Goal: Task Accomplishment & Management: Manage account settings

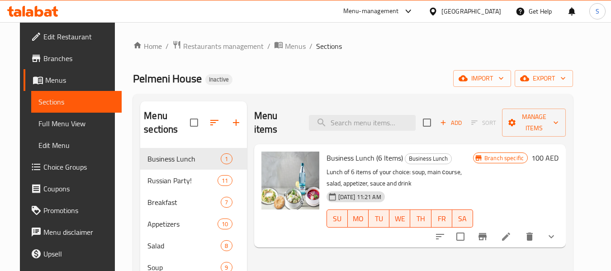
click at [449, 9] on div "[GEOGRAPHIC_DATA]" at bounding box center [471, 11] width 60 height 10
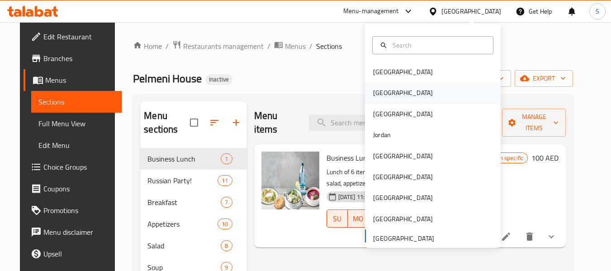
click at [409, 90] on div "[GEOGRAPHIC_DATA]" at bounding box center [433, 92] width 136 height 21
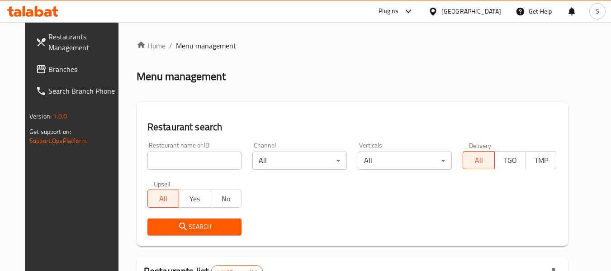
click at [156, 161] on input "search" at bounding box center [194, 160] width 94 height 18
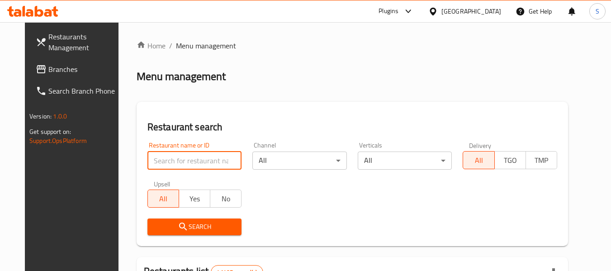
paste input "707429"
type input "707429"
click button "Search" at bounding box center [194, 226] width 94 height 17
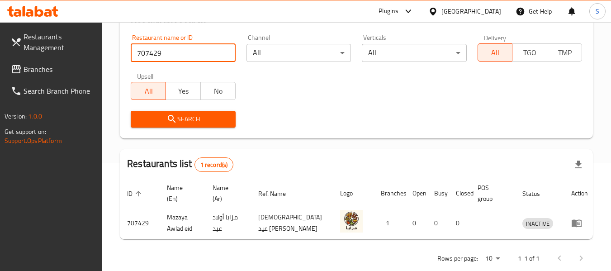
scroll to position [125, 0]
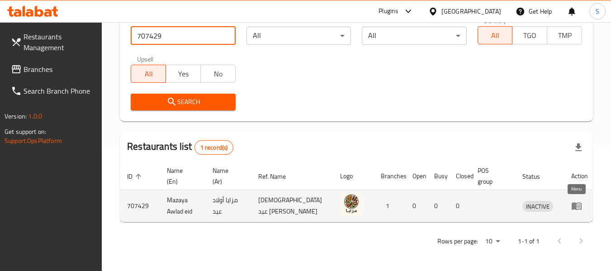
click at [578, 207] on icon "enhanced table" at bounding box center [576, 206] width 10 height 8
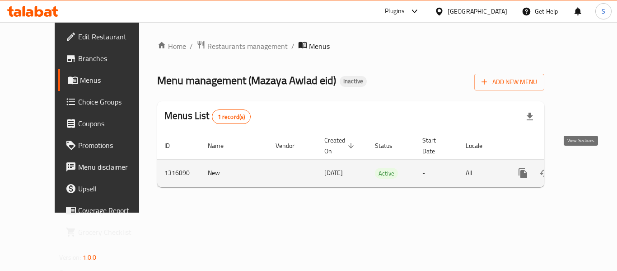
click at [583, 168] on icon "enhanced table" at bounding box center [588, 173] width 11 height 11
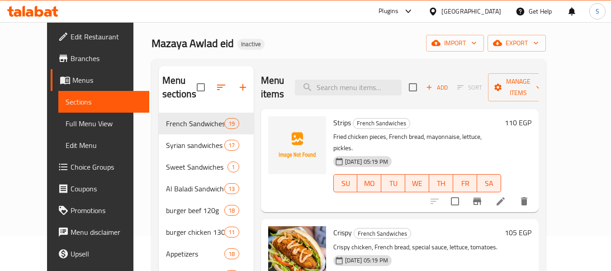
scroll to position [90, 0]
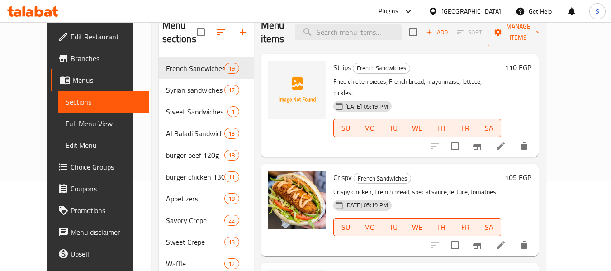
click at [69, 118] on span "Full Menu View" at bounding box center [104, 123] width 76 height 11
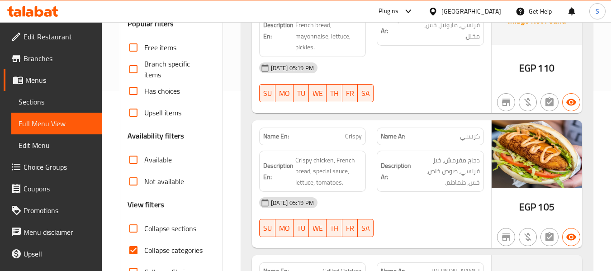
scroll to position [271, 0]
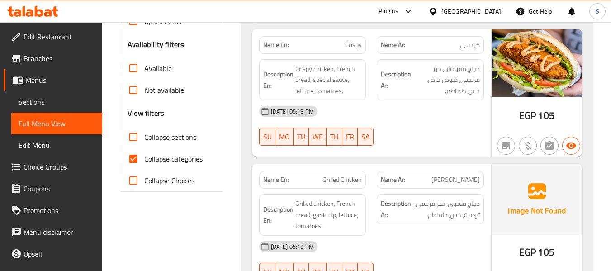
click at [183, 164] on span "Collapse categories" at bounding box center [173, 158] width 58 height 11
click at [144, 164] on input "Collapse categories" at bounding box center [133, 159] width 22 height 22
checkbox input "false"
click at [398, 138] on div "12-10-2025 05:19 PM SU MO TU WE TH FR SA" at bounding box center [371, 125] width 235 height 51
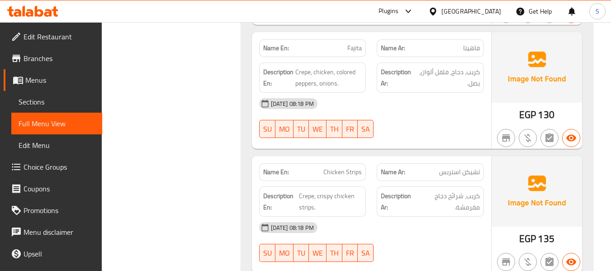
scroll to position [13974, 0]
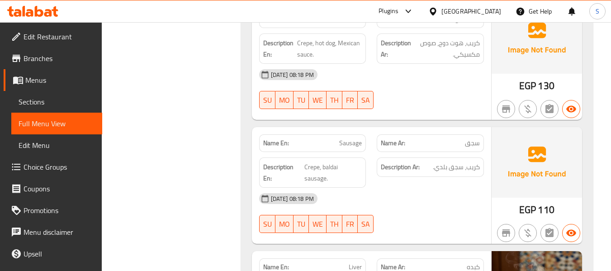
scroll to position [14878, 0]
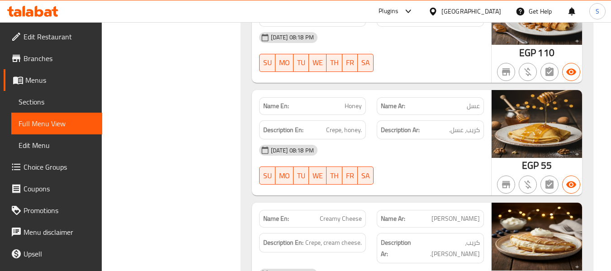
scroll to position [17183, 0]
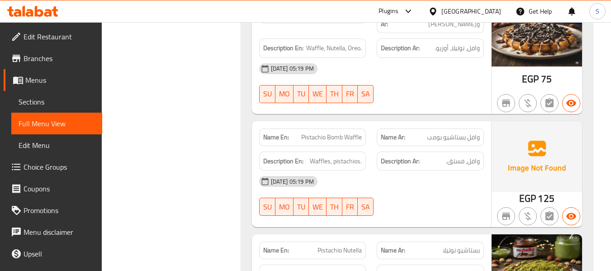
scroll to position [18222, 0]
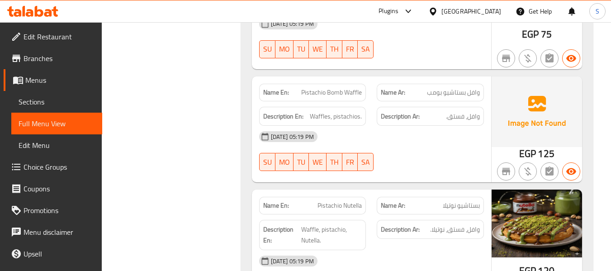
copy span "Pistachio Lotus Waffle"
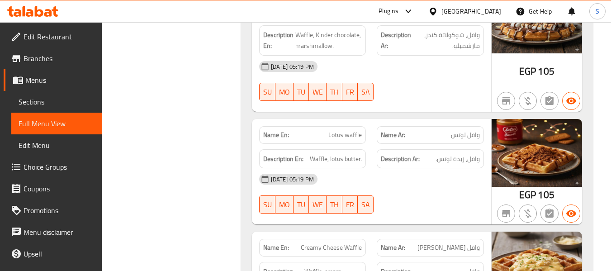
scroll to position [18674, 0]
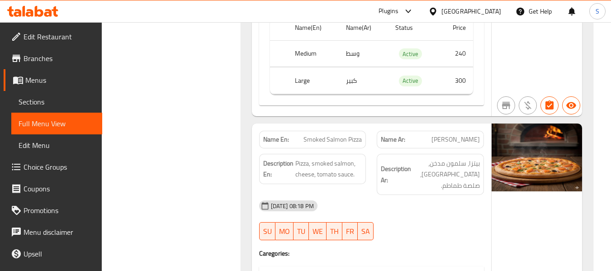
scroll to position [23830, 0]
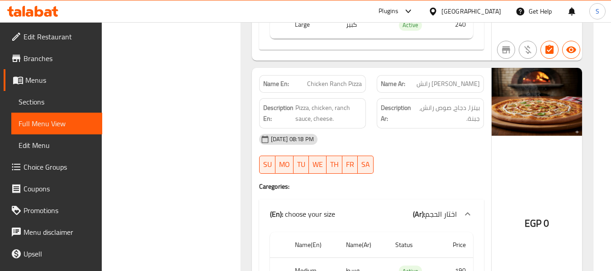
scroll to position [21912, 0]
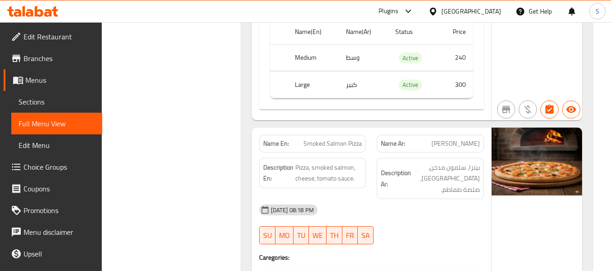
scroll to position [23855, 0]
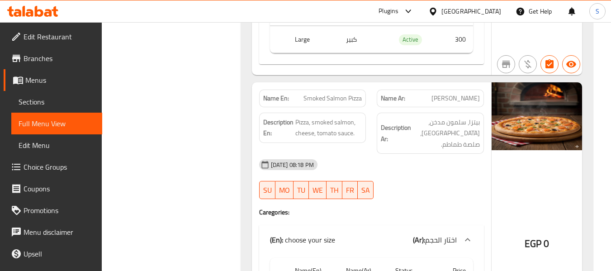
drag, startPoint x: 324, startPoint y: 99, endPoint x: 356, endPoint y: 99, distance: 32.1
copy span "alzone Pizz"
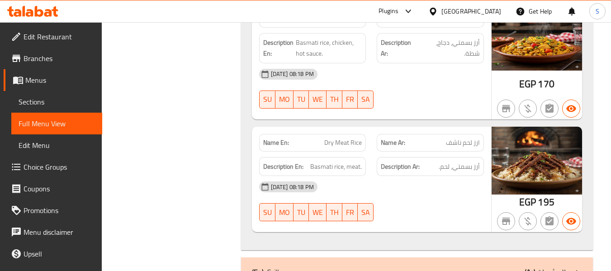
scroll to position [27561, 0]
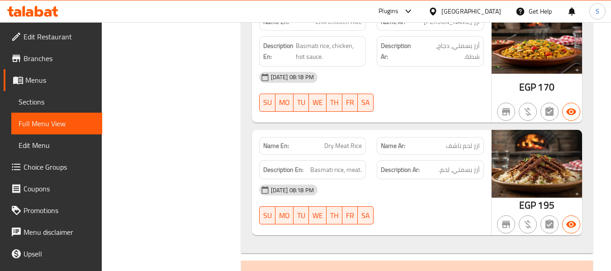
copy span "1/2 Kg Shish Chicken"
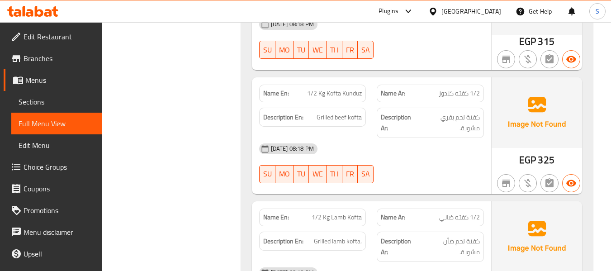
scroll to position [28238, 0]
copy span "1/2 Kg Tarab Kunduz"
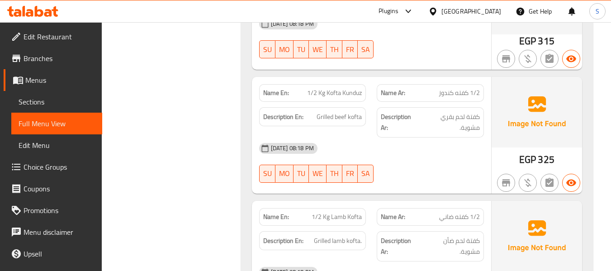
copy span "1/2 Kg Lamb Tarb"
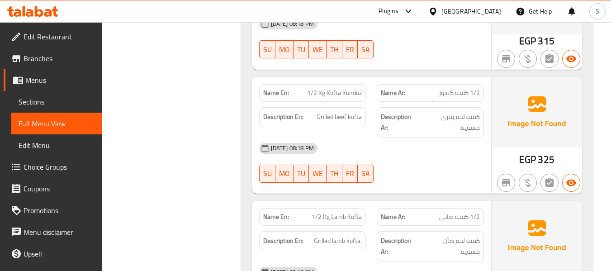
copy span "1/2 Kg Tarab Kunduz"
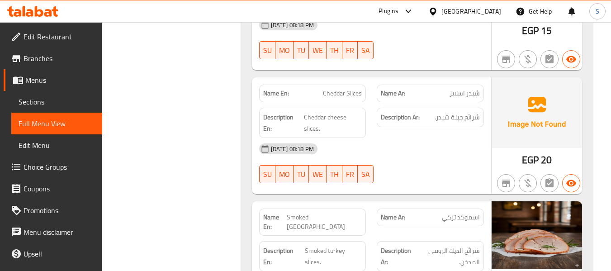
scroll to position [32080, 0]
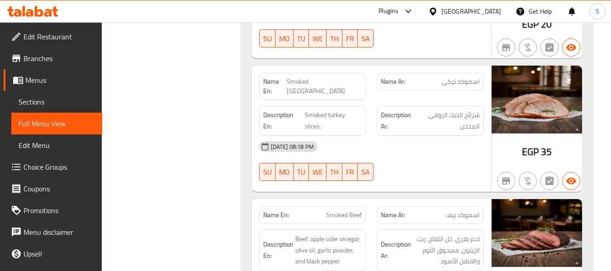
copy span "Strips"
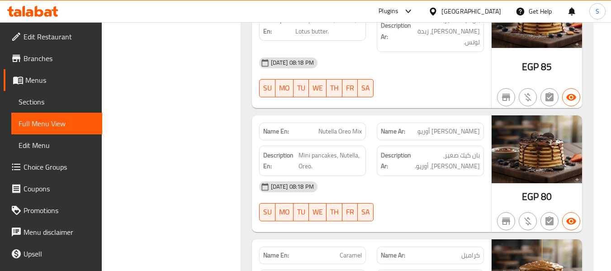
scroll to position [36380, 0]
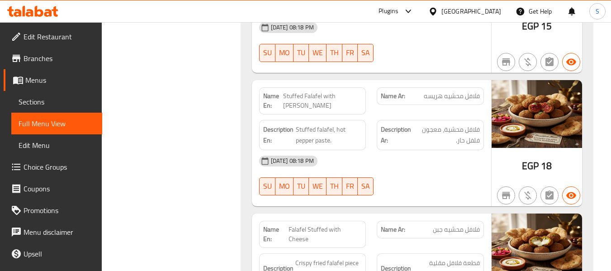
scroll to position [37374, 0]
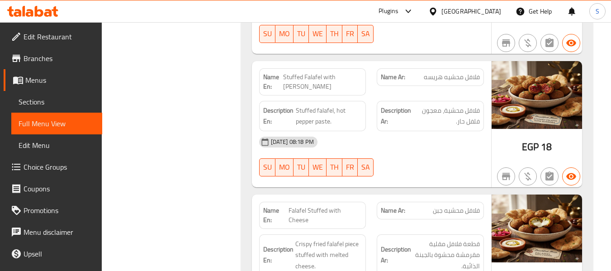
copy span "Mashed Potatoes"
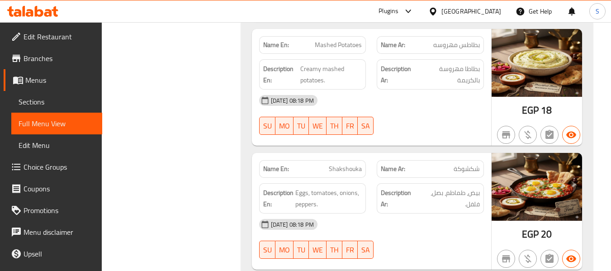
scroll to position [37916, 0]
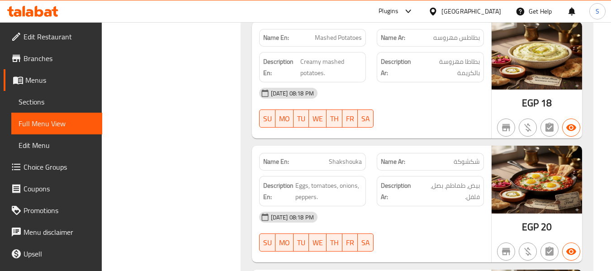
copy span "white Cheese With Tomato"
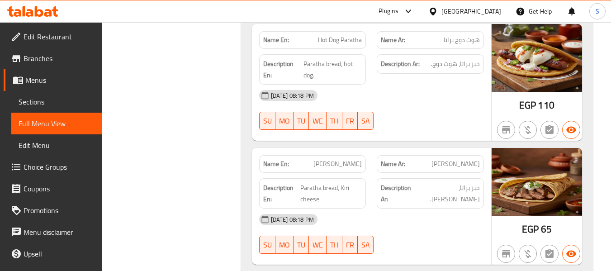
scroll to position [35016, 0]
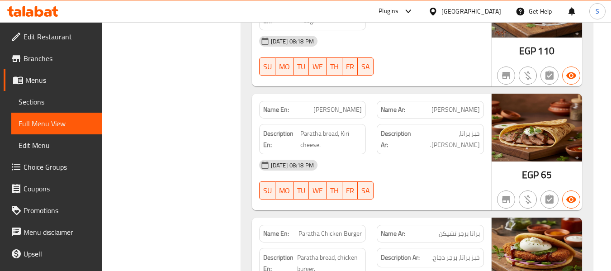
scroll to position [35106, 0]
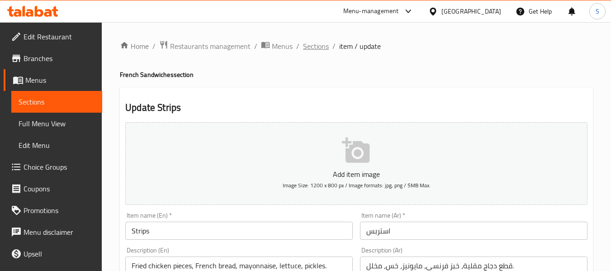
click at [315, 50] on span "Sections" at bounding box center [316, 46] width 26 height 11
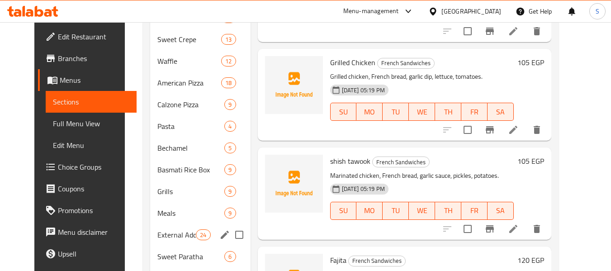
scroll to position [157, 0]
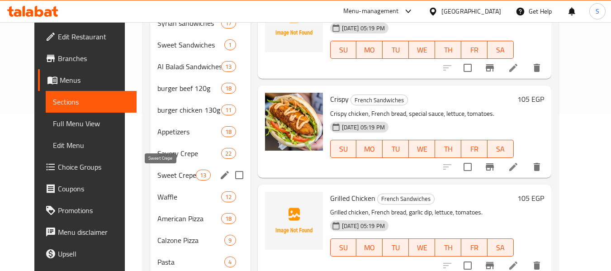
click at [170, 173] on span "Sweet Crepe" at bounding box center [176, 174] width 38 height 11
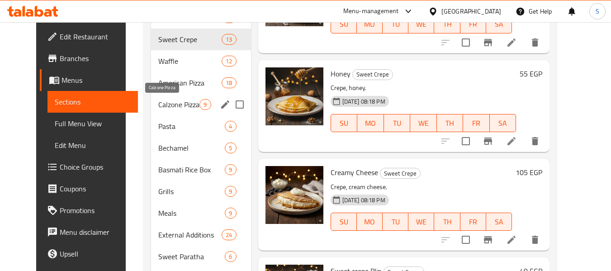
scroll to position [248, 0]
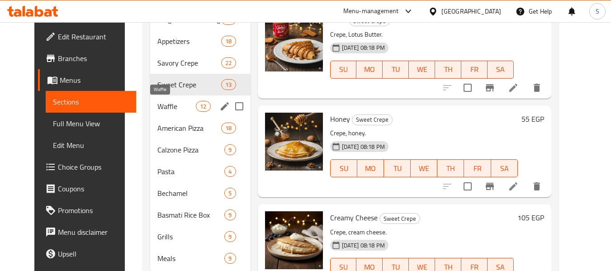
click at [163, 110] on span "Waffle" at bounding box center [176, 106] width 38 height 11
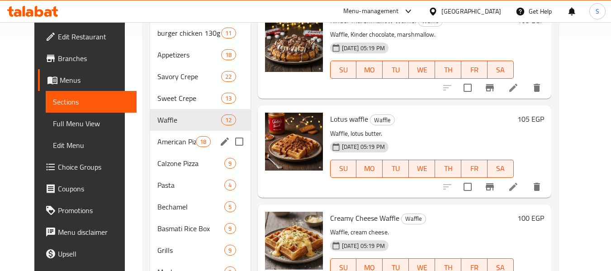
scroll to position [246, 0]
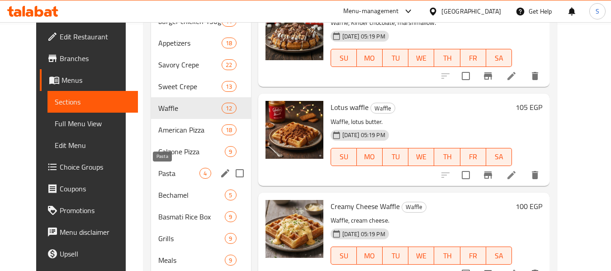
click at [158, 169] on span "Pasta" at bounding box center [178, 173] width 41 height 11
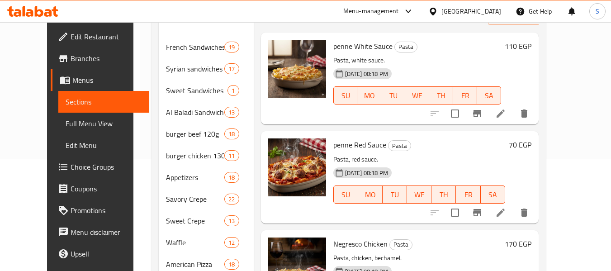
scroll to position [107, 0]
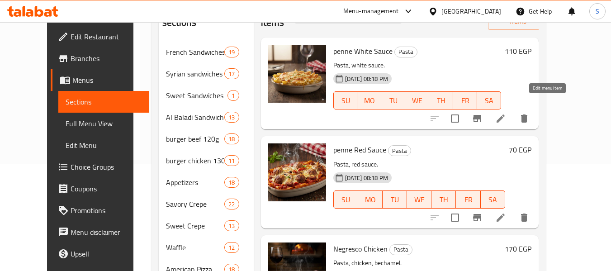
drag, startPoint x: 546, startPoint y: 105, endPoint x: 556, endPoint y: 197, distance: 91.8
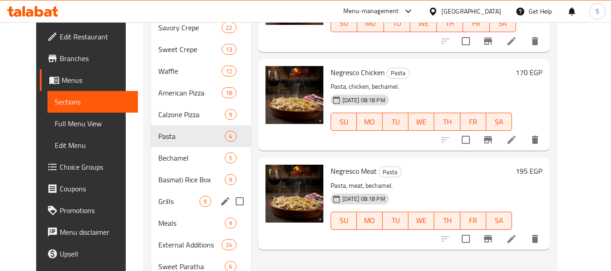
scroll to position [333, 0]
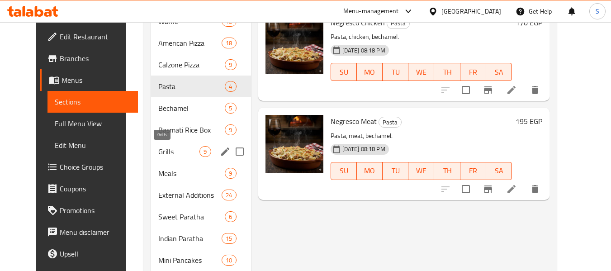
click at [164, 152] on span "Grills" at bounding box center [178, 151] width 41 height 11
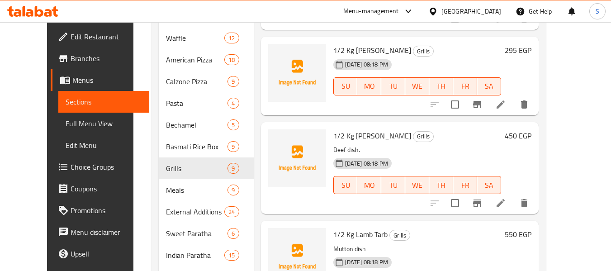
scroll to position [361, 0]
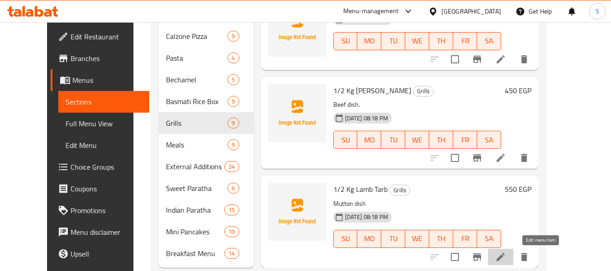
drag, startPoint x: 539, startPoint y: 254, endPoint x: 457, endPoint y: 98, distance: 176.3
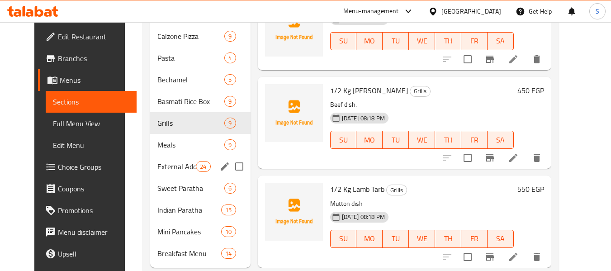
click at [161, 174] on div "External Additions 24" at bounding box center [200, 166] width 100 height 22
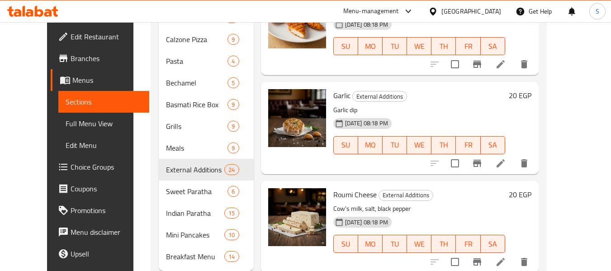
scroll to position [1702, 0]
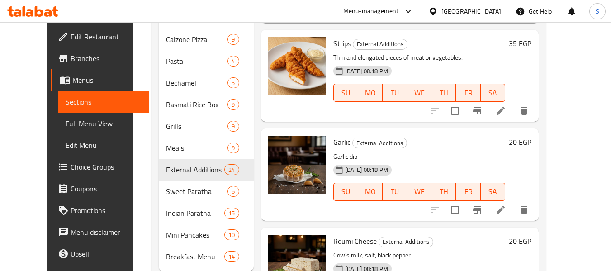
click at [499, 136] on h6 "Garlic External Additions" at bounding box center [419, 142] width 172 height 13
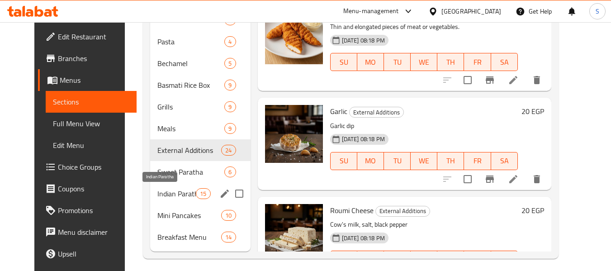
scroll to position [383, 0]
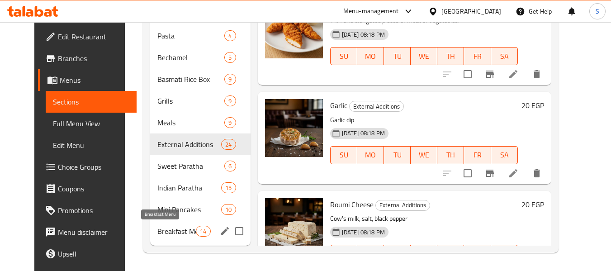
click at [169, 229] on span "Breakfast Menu" at bounding box center [176, 230] width 38 height 11
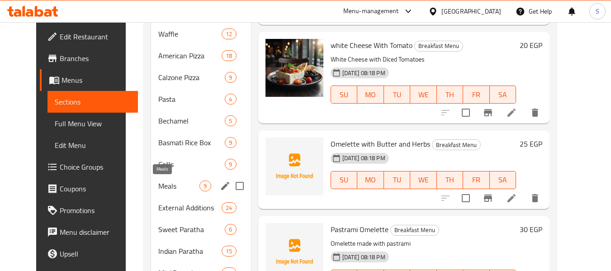
scroll to position [383, 0]
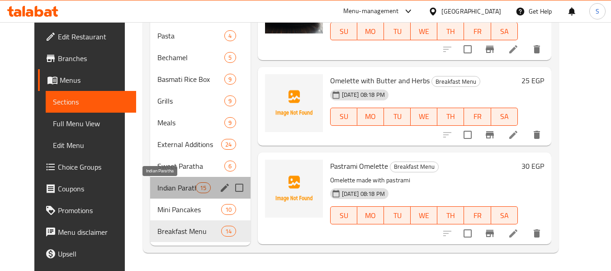
click at [165, 185] on span "Indian Paratha" at bounding box center [176, 187] width 38 height 11
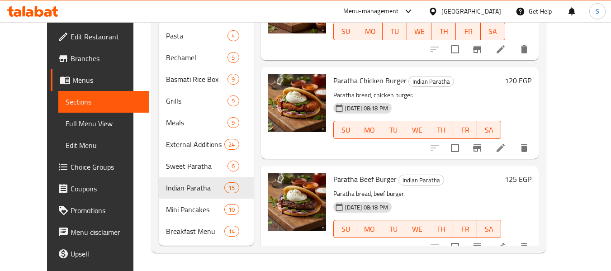
scroll to position [990, 0]
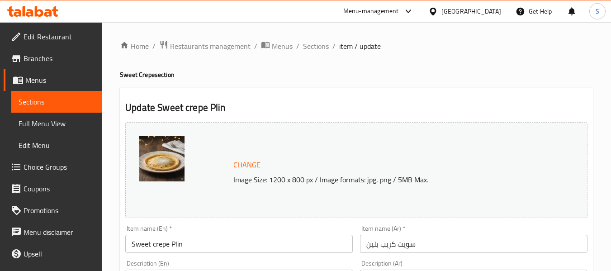
click at [376, 243] on input "سويت كريب بلين" at bounding box center [473, 244] width 227 height 18
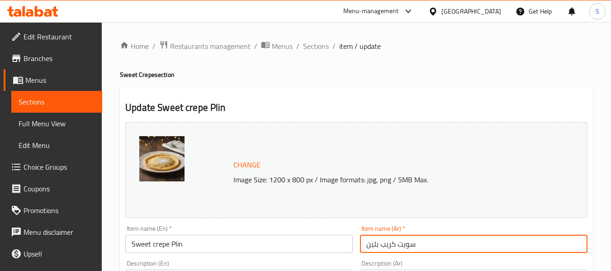
click at [376, 243] on input "سويت كريب بلين" at bounding box center [473, 244] width 227 height 18
type input "سويت كريب سادة"
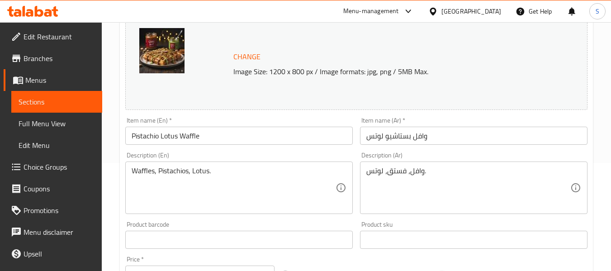
scroll to position [136, 0]
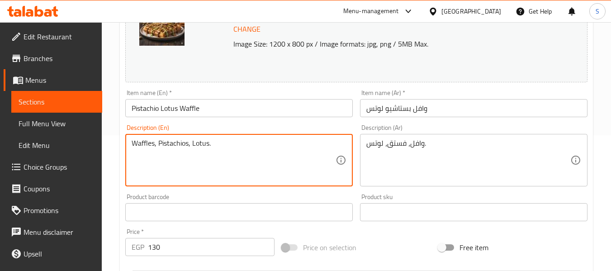
click at [221, 146] on textarea "Waffles, Pistachios, Lotus." at bounding box center [234, 160] width 204 height 43
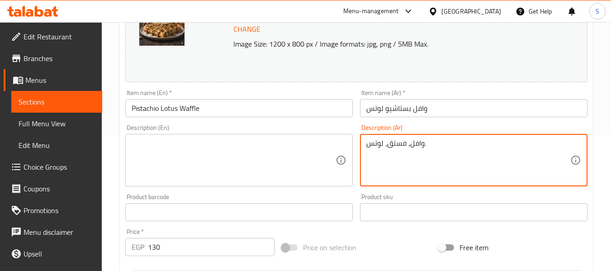
click at [404, 148] on textarea "وافل، فستق، لوتس." at bounding box center [468, 160] width 204 height 43
click at [442, 110] on input "وافل بستاشيو لوتس" at bounding box center [473, 108] width 227 height 18
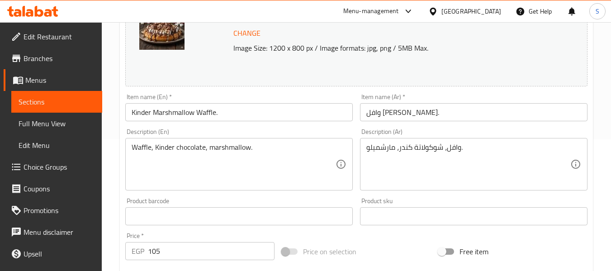
scroll to position [136, 0]
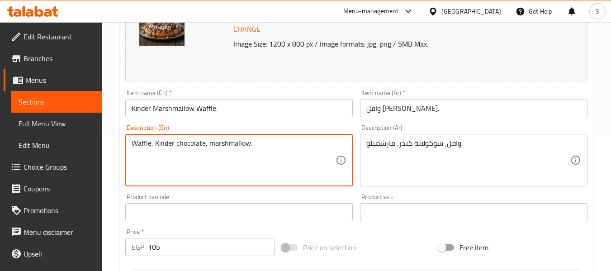
click at [237, 146] on textarea "Waffle, Kinder chocolate, marshmallow." at bounding box center [234, 160] width 204 height 43
click at [356, 137] on div "Description (En) Description (En)" at bounding box center [239, 155] width 235 height 69
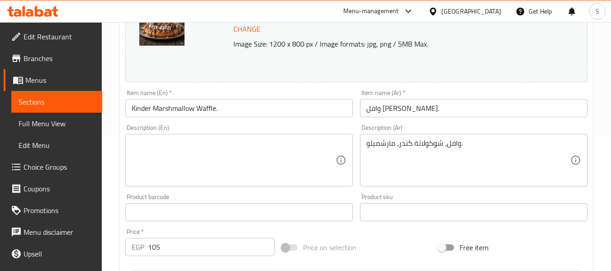
click at [393, 139] on textarea "وافل، شوكولاتة كندر، مارشميلو." at bounding box center [468, 160] width 204 height 43
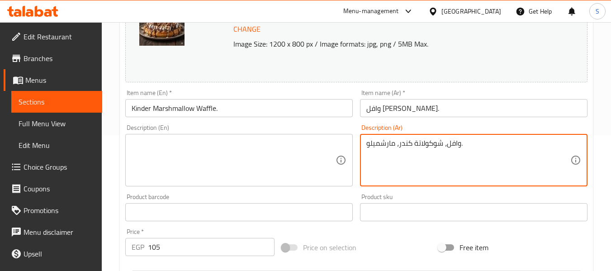
click at [393, 139] on textarea "وافل، شوكولاتة كندر، مارشميلو." at bounding box center [468, 160] width 204 height 43
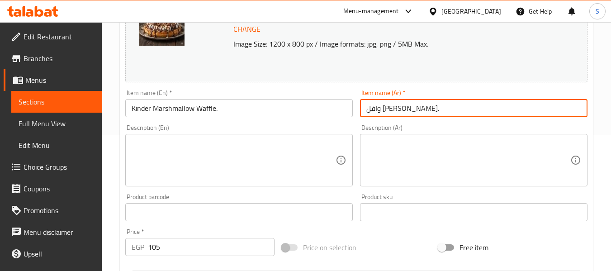
click at [432, 109] on input "وافل [PERSON_NAME]." at bounding box center [473, 108] width 227 height 18
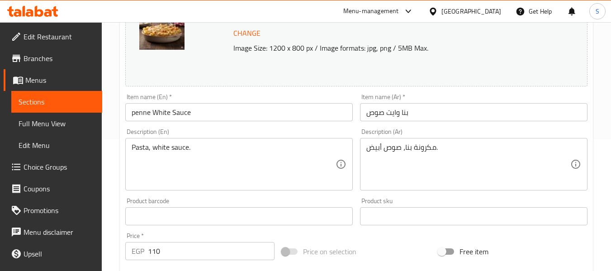
scroll to position [136, 0]
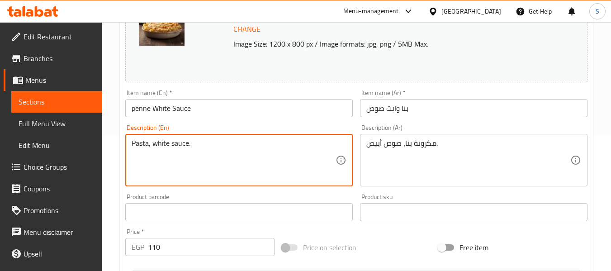
click at [278, 151] on textarea "Pasta, white sauce." at bounding box center [234, 160] width 204 height 43
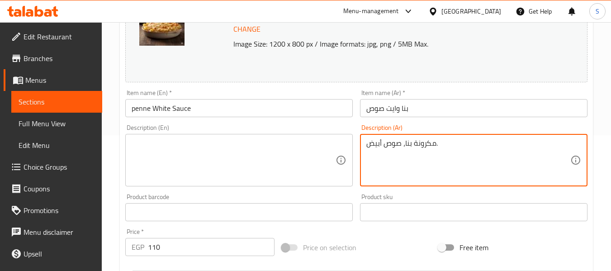
click at [383, 143] on textarea "مكرونة بنا، صوص أبيض." at bounding box center [468, 160] width 204 height 43
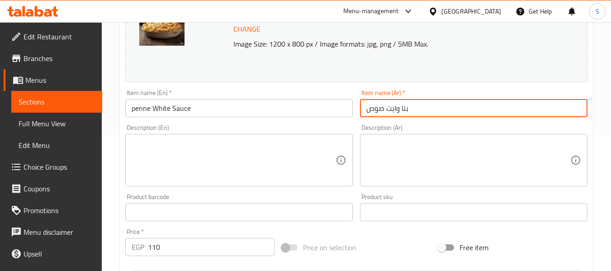
click at [428, 107] on input "بنا وايت صوص" at bounding box center [473, 108] width 227 height 18
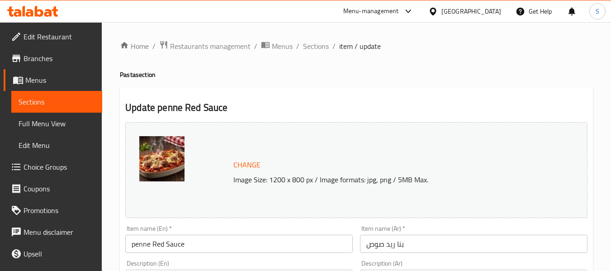
scroll to position [90, 0]
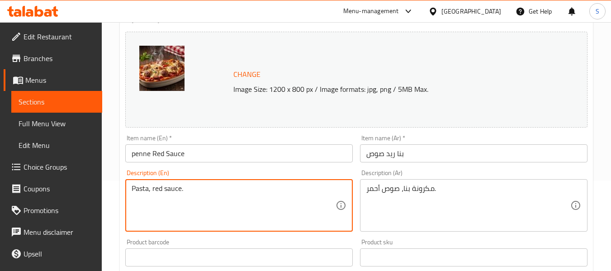
click at [238, 190] on textarea "Pasta, red sauce." at bounding box center [234, 205] width 204 height 43
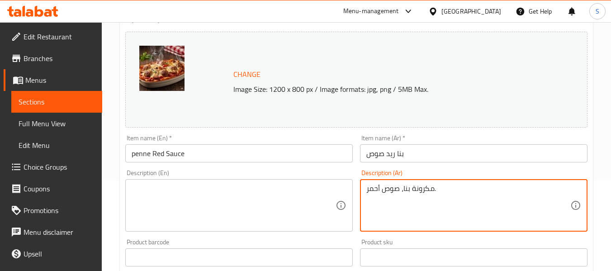
click at [366, 184] on textarea "مكرونة بنا، صوص أحمر." at bounding box center [468, 205] width 204 height 43
click at [420, 151] on input "بنا ريد صوص" at bounding box center [473, 153] width 227 height 18
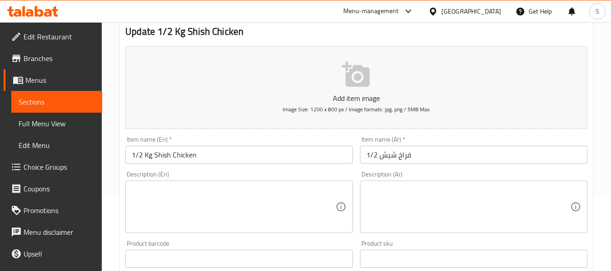
scroll to position [90, 0]
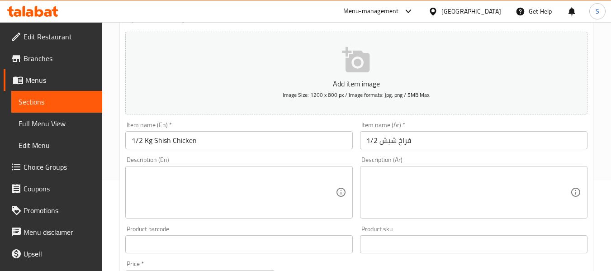
click at [258, 184] on textarea at bounding box center [234, 192] width 204 height 43
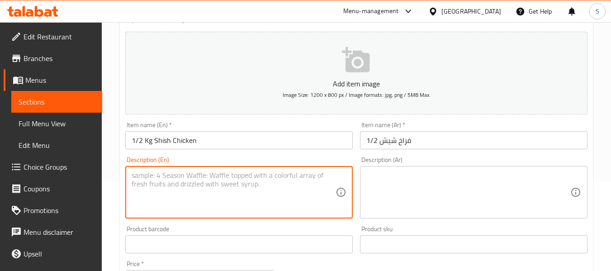
paste textarea "Marinated Shish Chicken."
type textarea "Marinated Shish Chicken."
click at [415, 189] on textarea at bounding box center [468, 192] width 204 height 43
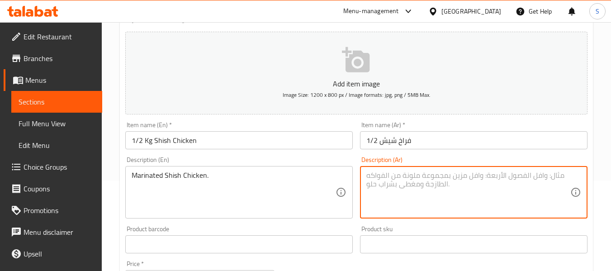
paste textarea "دجاج شيش متبل."
type textarea "دجاج شيش متبل."
click at [432, 130] on div "Item name (Ar)   * 1/2 فراخ شيش Item name (Ar) *" at bounding box center [473, 136] width 227 height 28
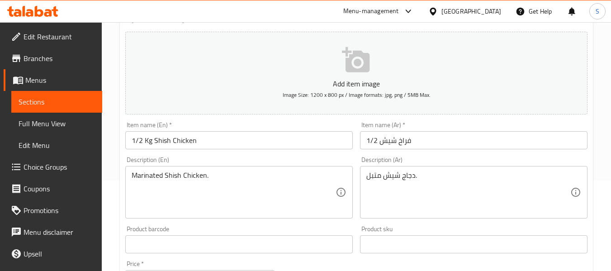
click at [431, 138] on input "1/2 فراخ شيش" at bounding box center [473, 140] width 227 height 18
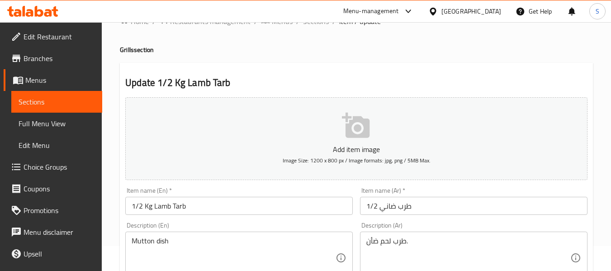
scroll to position [45, 0]
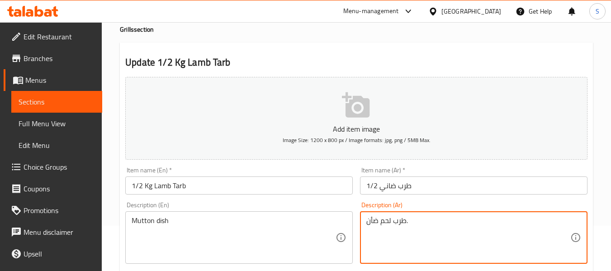
click at [395, 219] on textarea "طرب لحم ضأن." at bounding box center [468, 237] width 204 height 43
click at [400, 220] on textarea "طرب لحم ضأن." at bounding box center [468, 237] width 204 height 43
paste textarea "ق"
type textarea "طبق لحم ضأن."
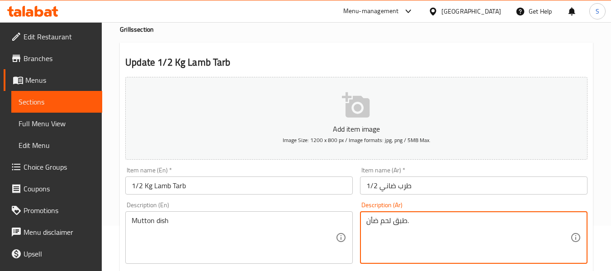
click at [432, 191] on input "1/2 طرب ضاني" at bounding box center [473, 185] width 227 height 18
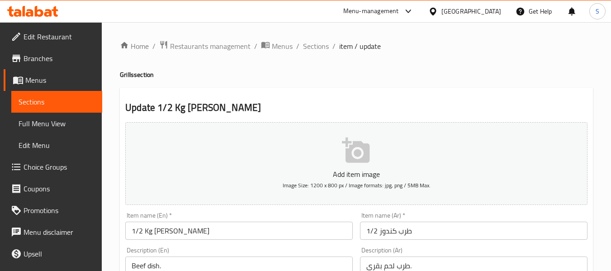
scroll to position [90, 0]
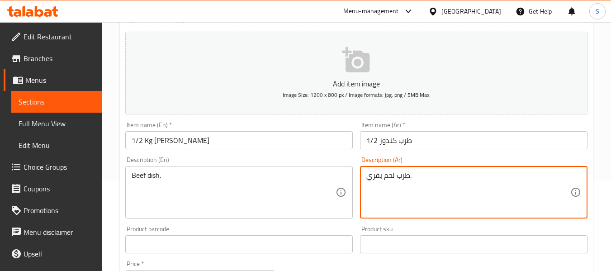
click at [408, 176] on textarea "طرب لحم بقري." at bounding box center [468, 192] width 204 height 43
click at [406, 176] on textarea "طرب لحم بقري." at bounding box center [468, 192] width 204 height 43
click at [400, 176] on textarea "طبق لحم بقري." at bounding box center [468, 192] width 204 height 43
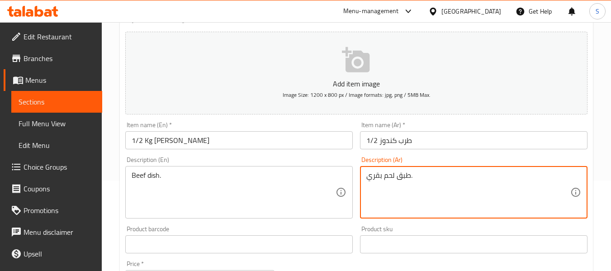
type textarea "طبق لحم بقري."
click at [416, 141] on input "1/2 طرب كندوز" at bounding box center [473, 140] width 227 height 18
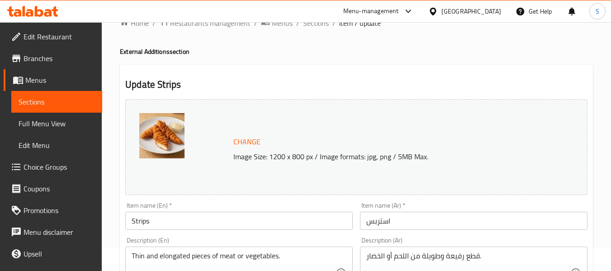
scroll to position [45, 0]
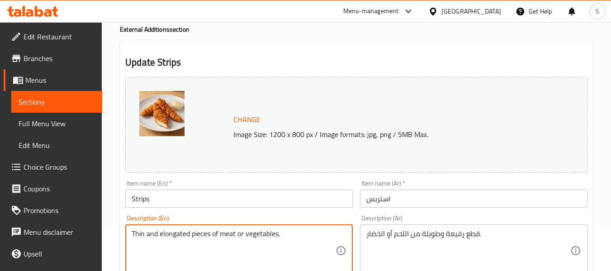
click at [281, 230] on textarea "Thin and elongated pieces of meat or vegetables." at bounding box center [234, 250] width 204 height 43
paste textarea "Crispy chicken strip"
type textarea "Crispy chicken strips."
click at [417, 231] on textarea "قطع رفيعة وطويلة من اللحم أو الخضار." at bounding box center [468, 250] width 204 height 43
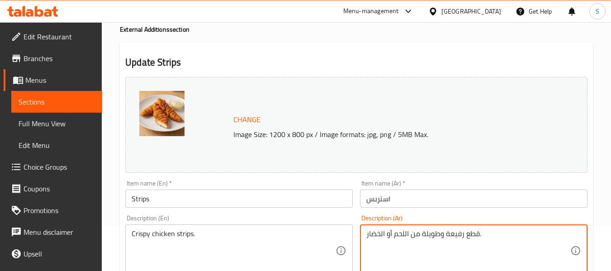
click at [417, 231] on textarea "قطع رفيعة وطويلة من اللحم أو الخضار." at bounding box center [468, 250] width 204 height 43
paste textarea "شرائح دجاج مقرمشة"
type textarea "شرائح دجاج مقرمشة."
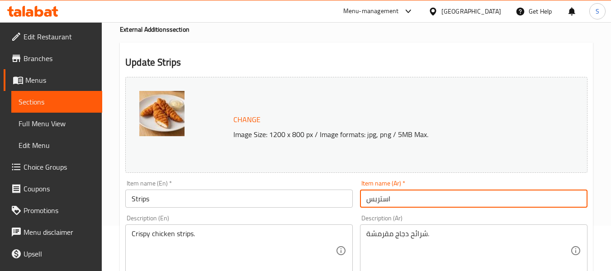
click at [425, 195] on input "استربس" at bounding box center [473, 198] width 227 height 18
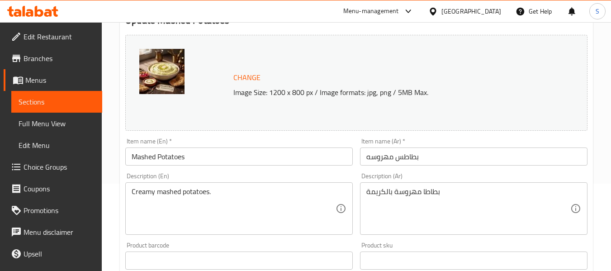
scroll to position [90, 0]
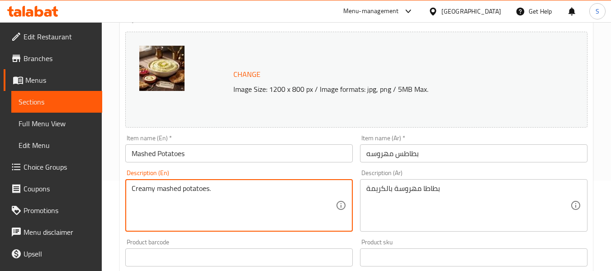
click at [183, 186] on textarea "Creamy mashed potatoes." at bounding box center [234, 205] width 204 height 43
paste textarea "Mashed potatoes, butter, milk"
type textarea "Mashed potatoes, butter, milk."
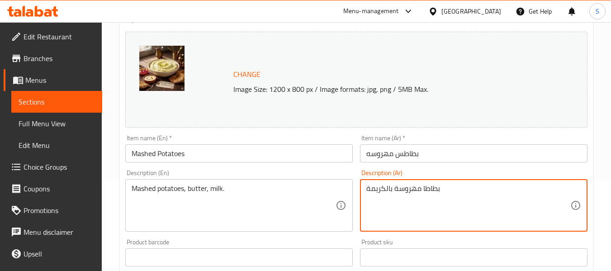
click at [402, 186] on textarea "بطاطا مهروسة بالكريمة" at bounding box center [468, 205] width 204 height 43
paste textarea "مهروسة، [PERSON_NAME]، حليب."
type textarea "بطاطس مهروسة، زبدة، حليب."
click at [440, 157] on input "بطاطس مهروسه" at bounding box center [473, 153] width 227 height 18
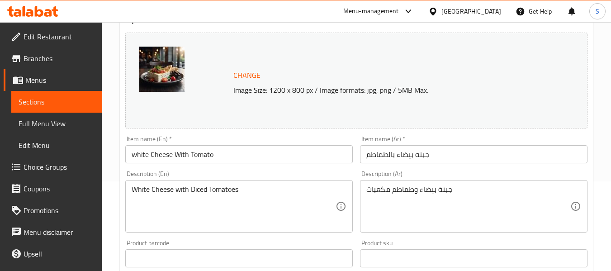
scroll to position [90, 0]
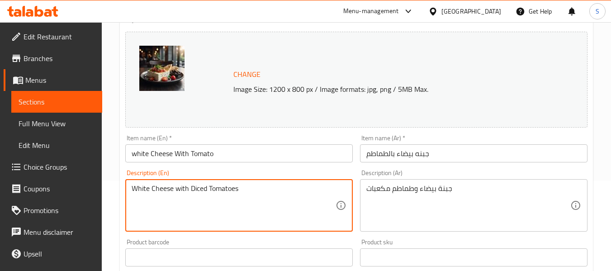
click at [218, 184] on textarea "White Cheese with Diced Tomatoes" at bounding box center [234, 205] width 204 height 43
paste textarea "cheese, tomatoes, olive oil."
type textarea "White cheese, tomatoes, olive oil."
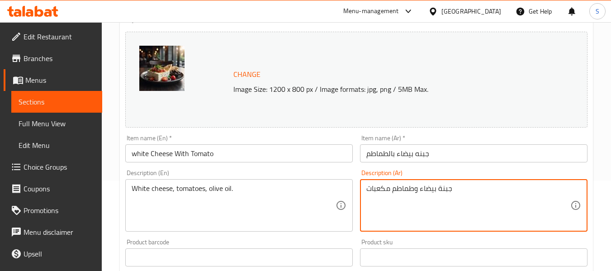
click at [427, 190] on textarea "جبنة بيضاء وطماطم مكعبات" at bounding box center [468, 205] width 204 height 43
paste textarea "أبيض، طماطم، زيت زيتون."
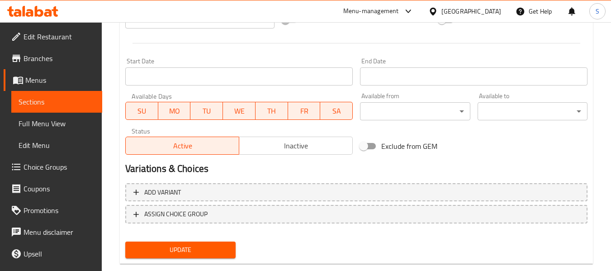
scroll to position [381, 0]
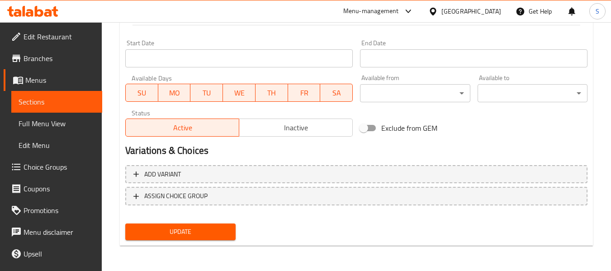
type textarea "جبن أبيض، طماطم، زيت زيتون."
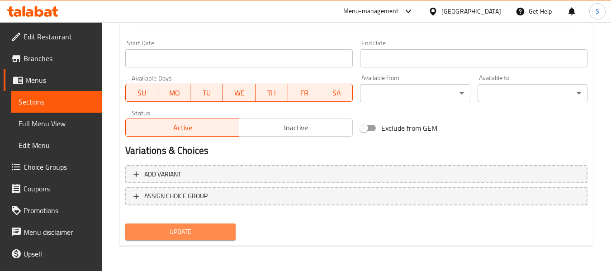
drag, startPoint x: 193, startPoint y: 231, endPoint x: 394, endPoint y: 96, distance: 241.5
click at [193, 232] on span "Update" at bounding box center [179, 231] width 95 height 11
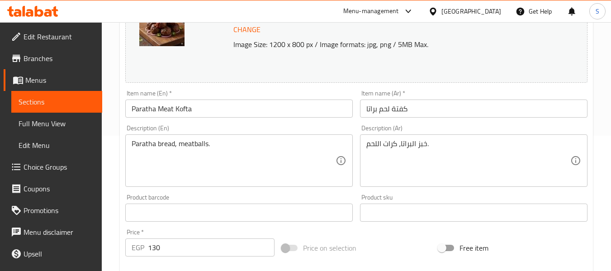
scroll to position [136, 0]
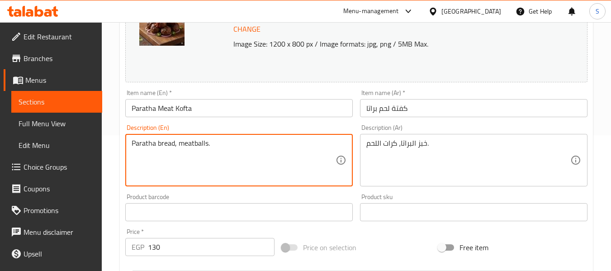
click at [217, 142] on textarea "Paratha bread, meatballs." at bounding box center [234, 160] width 204 height 43
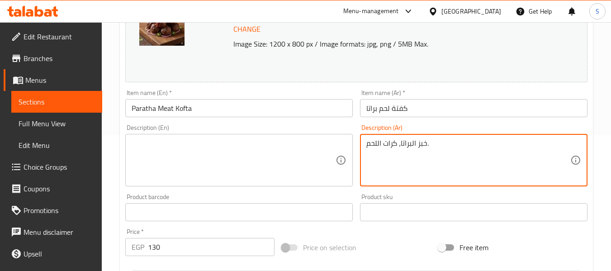
click at [442, 148] on textarea "خبز البراتا، كرات اللحم." at bounding box center [468, 160] width 204 height 43
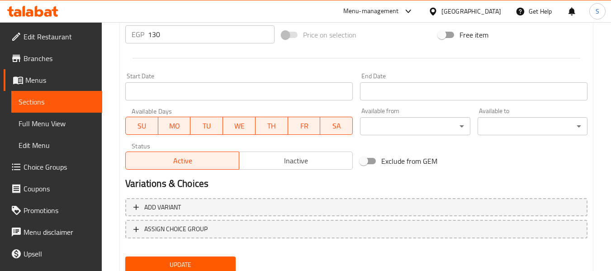
scroll to position [381, 0]
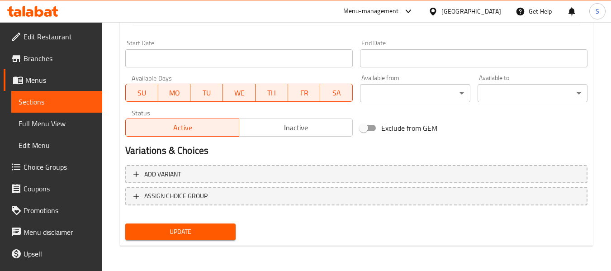
click at [180, 231] on span "Update" at bounding box center [179, 231] width 95 height 11
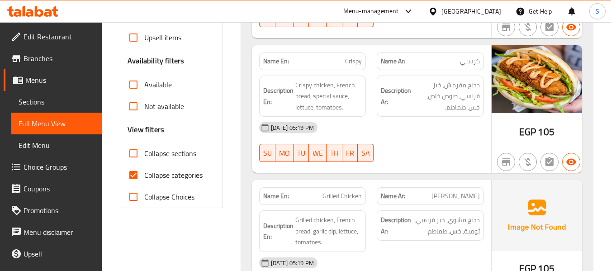
scroll to position [316, 0]
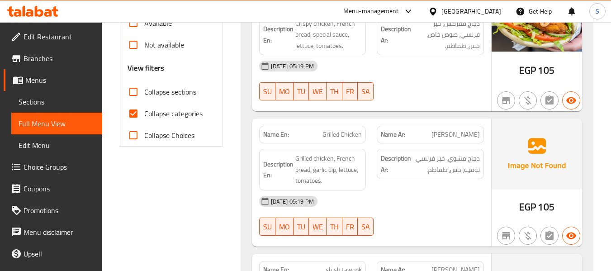
click at [175, 115] on span "Collapse categories" at bounding box center [173, 113] width 58 height 11
click at [144, 115] on input "Collapse categories" at bounding box center [133, 114] width 22 height 22
checkbox input "false"
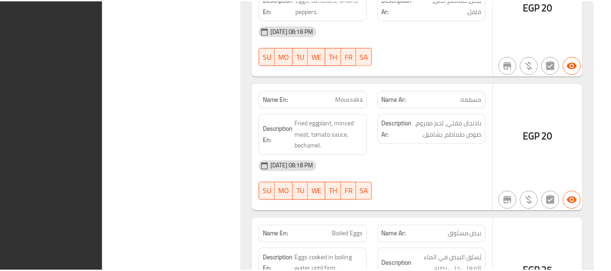
scroll to position [37923, 0]
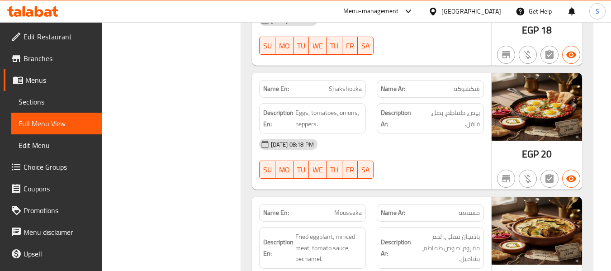
click at [441, 9] on div at bounding box center [434, 11] width 13 height 10
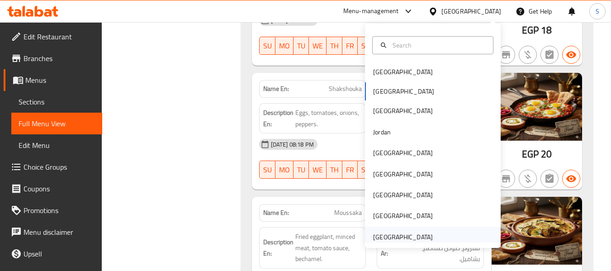
click at [418, 229] on div "[GEOGRAPHIC_DATA]" at bounding box center [403, 236] width 74 height 21
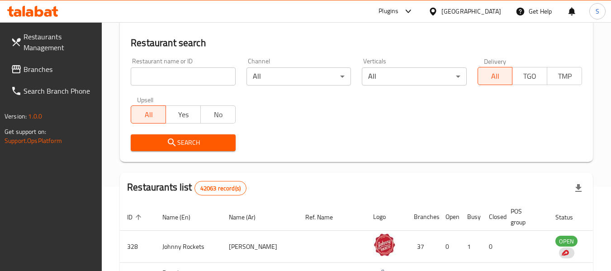
scroll to position [7, 0]
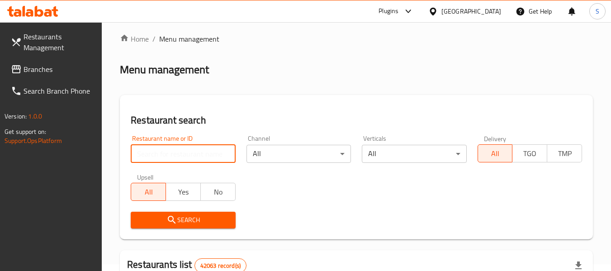
paste input "699245"
type input "699245"
click button "Search" at bounding box center [183, 219] width 104 height 17
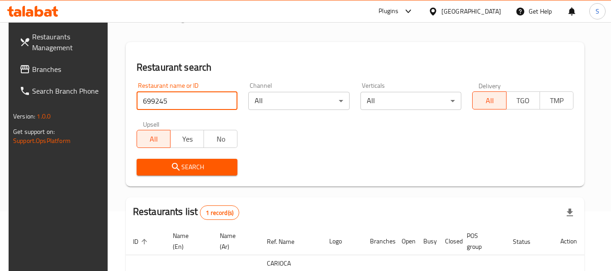
scroll to position [132, 0]
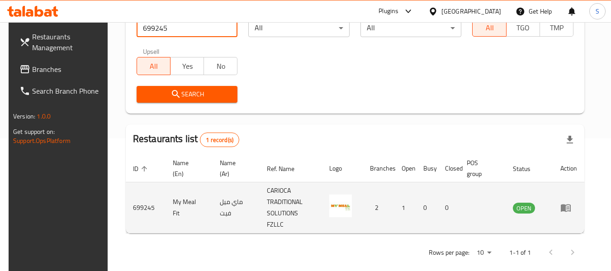
click at [569, 204] on icon "enhanced table" at bounding box center [565, 208] width 10 height 8
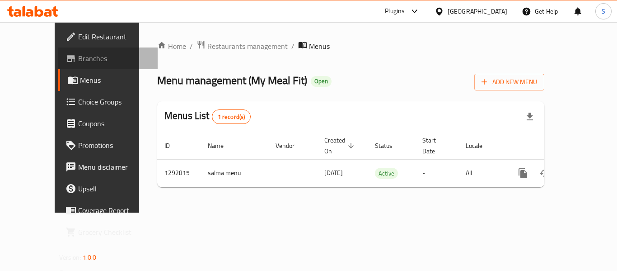
click at [78, 57] on span "Branches" at bounding box center [114, 58] width 72 height 11
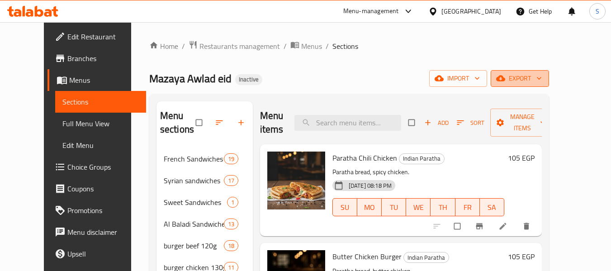
click at [541, 79] on span "export" at bounding box center [520, 78] width 44 height 11
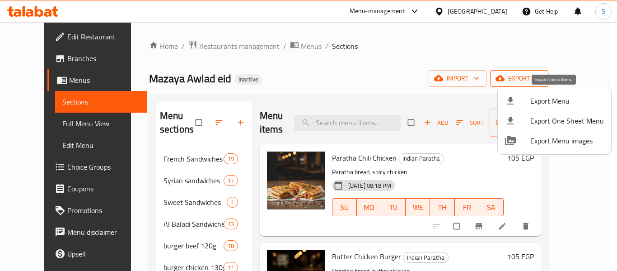
click at [550, 98] on span "Export Menu" at bounding box center [568, 100] width 74 height 11
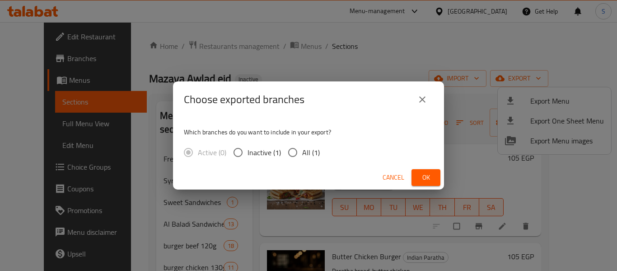
click at [305, 151] on span "All (1)" at bounding box center [311, 152] width 18 height 11
click at [302, 151] on input "All (1)" at bounding box center [292, 152] width 19 height 19
radio input "true"
click at [424, 172] on span "Ok" at bounding box center [426, 177] width 14 height 11
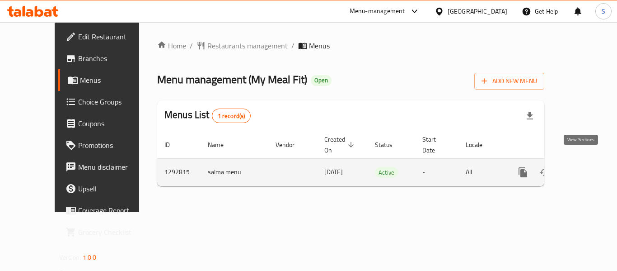
click at [578, 161] on link "enhanced table" at bounding box center [589, 172] width 22 height 22
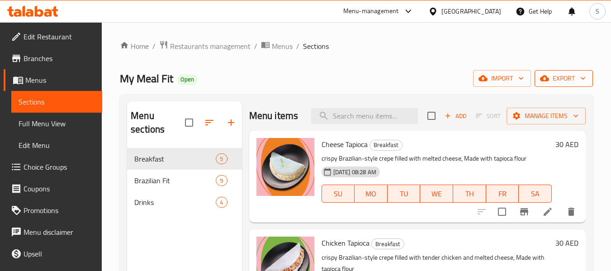
click at [565, 78] on span "export" at bounding box center [563, 78] width 44 height 11
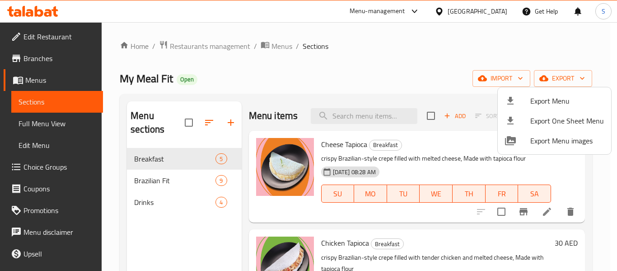
click at [563, 95] on span "Export Menu" at bounding box center [568, 100] width 74 height 11
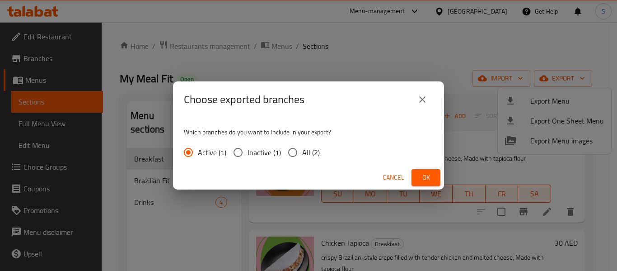
drag, startPoint x: 311, startPoint y: 156, endPoint x: 407, endPoint y: 178, distance: 98.2
click at [311, 155] on span "All (2)" at bounding box center [311, 152] width 18 height 11
click at [302, 155] on input "All (2)" at bounding box center [292, 152] width 19 height 19
radio input "true"
click at [429, 179] on span "Ok" at bounding box center [426, 177] width 14 height 11
